Goal: Information Seeking & Learning: Learn about a topic

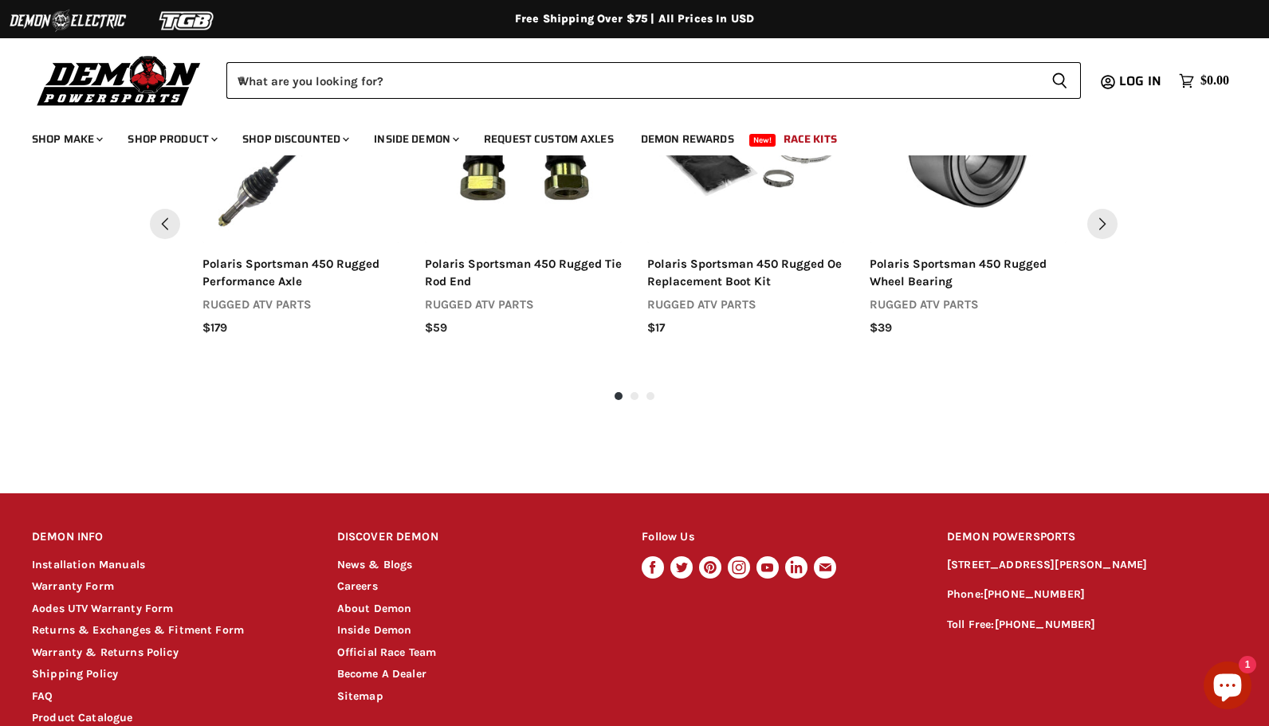
scroll to position [1591, 0]
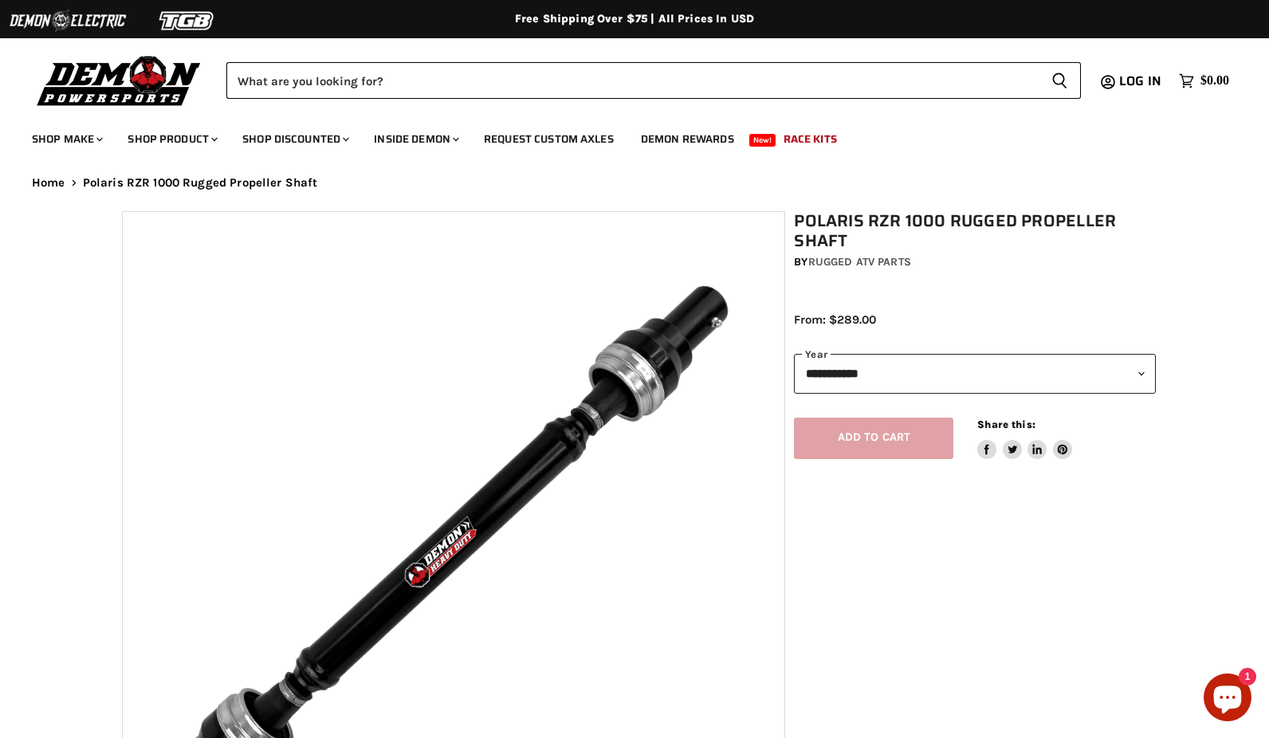
select select "******"
